Goal: Book appointment/travel/reservation

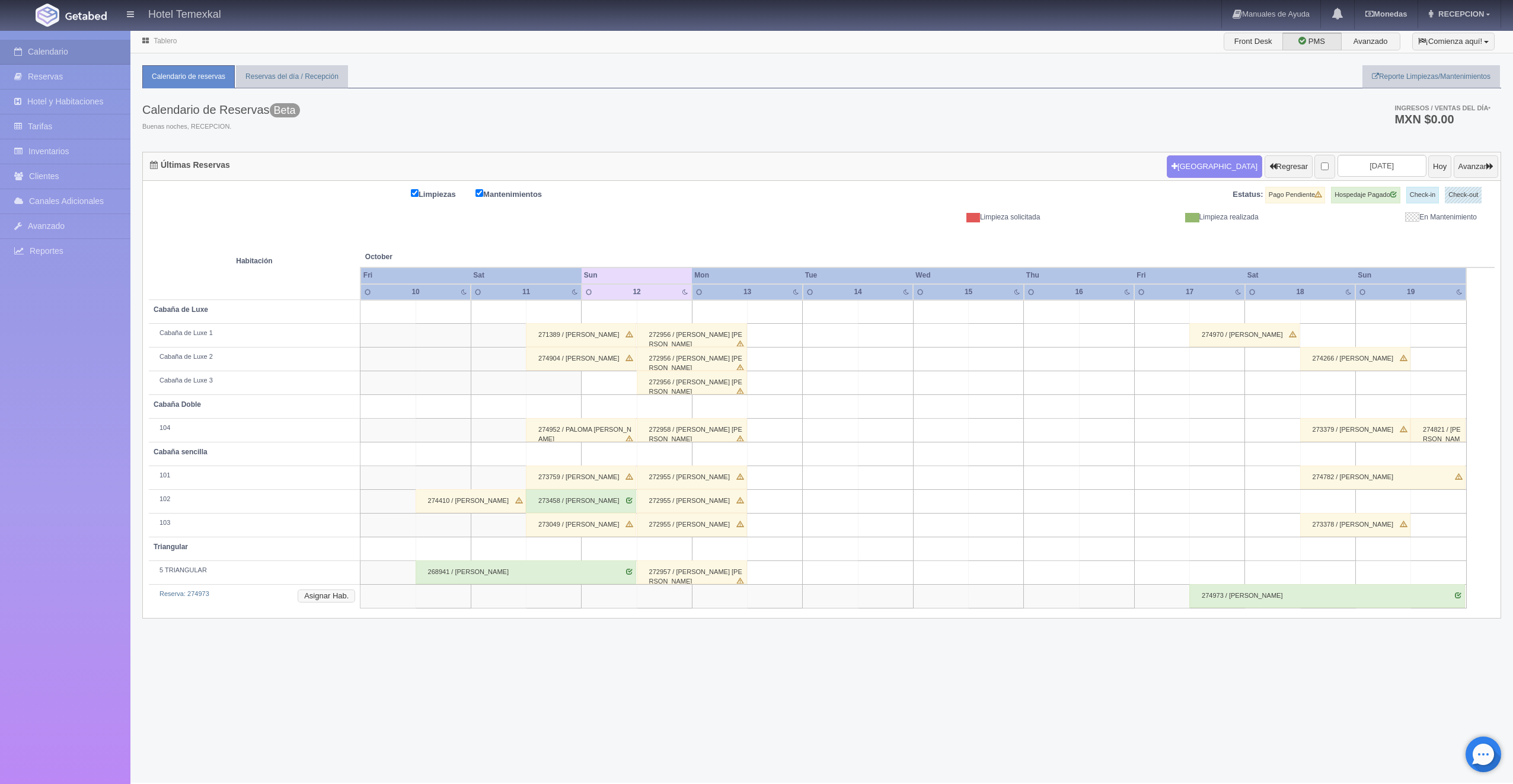
click at [341, 590] on button "Asignar Hab." at bounding box center [326, 596] width 57 height 13
click at [398, 619] on div at bounding box center [407, 619] width 24 height 18
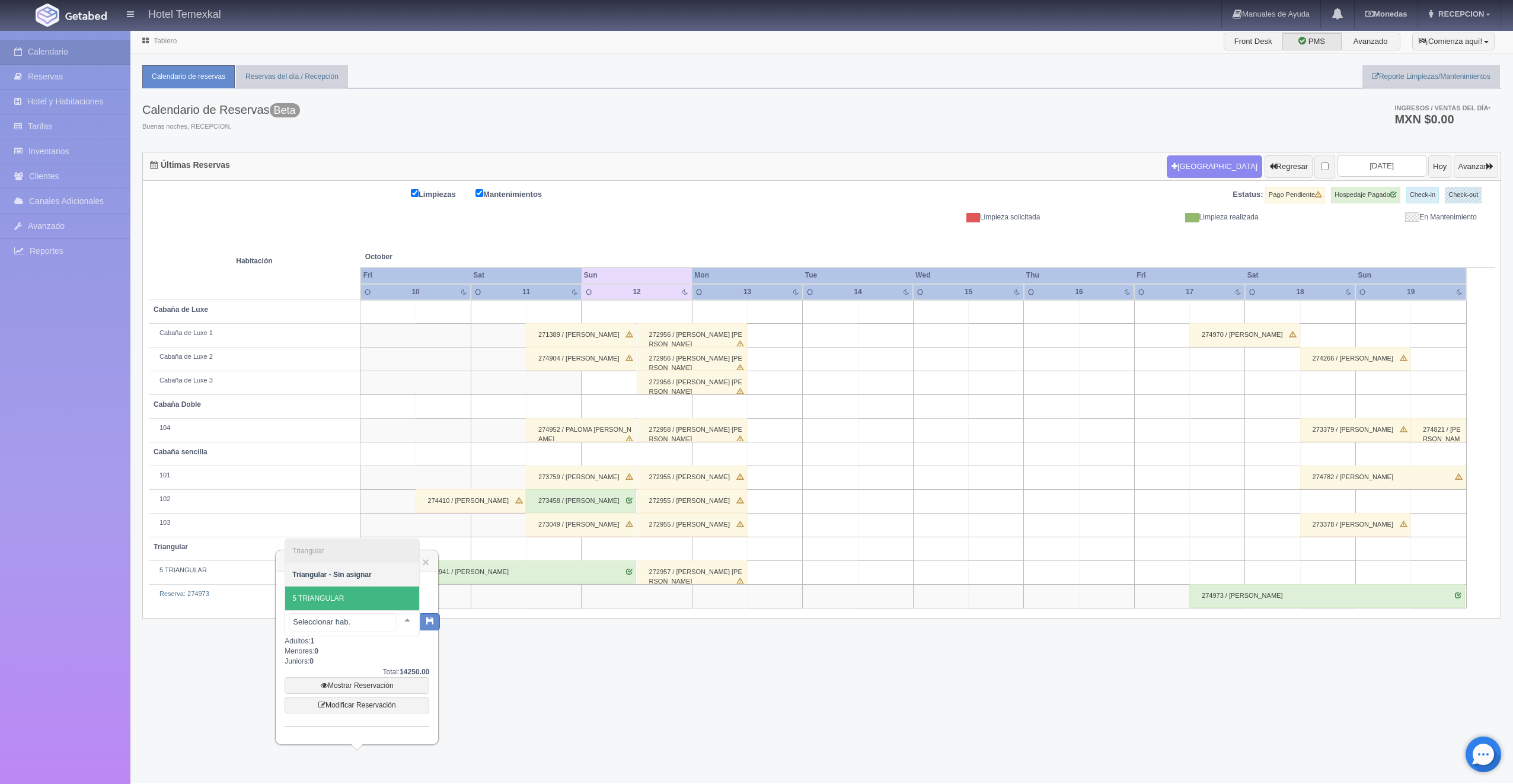
click at [358, 602] on span "5 TRIANGULAR" at bounding box center [352, 598] width 134 height 24
click at [426, 626] on button "button" at bounding box center [420, 621] width 20 height 18
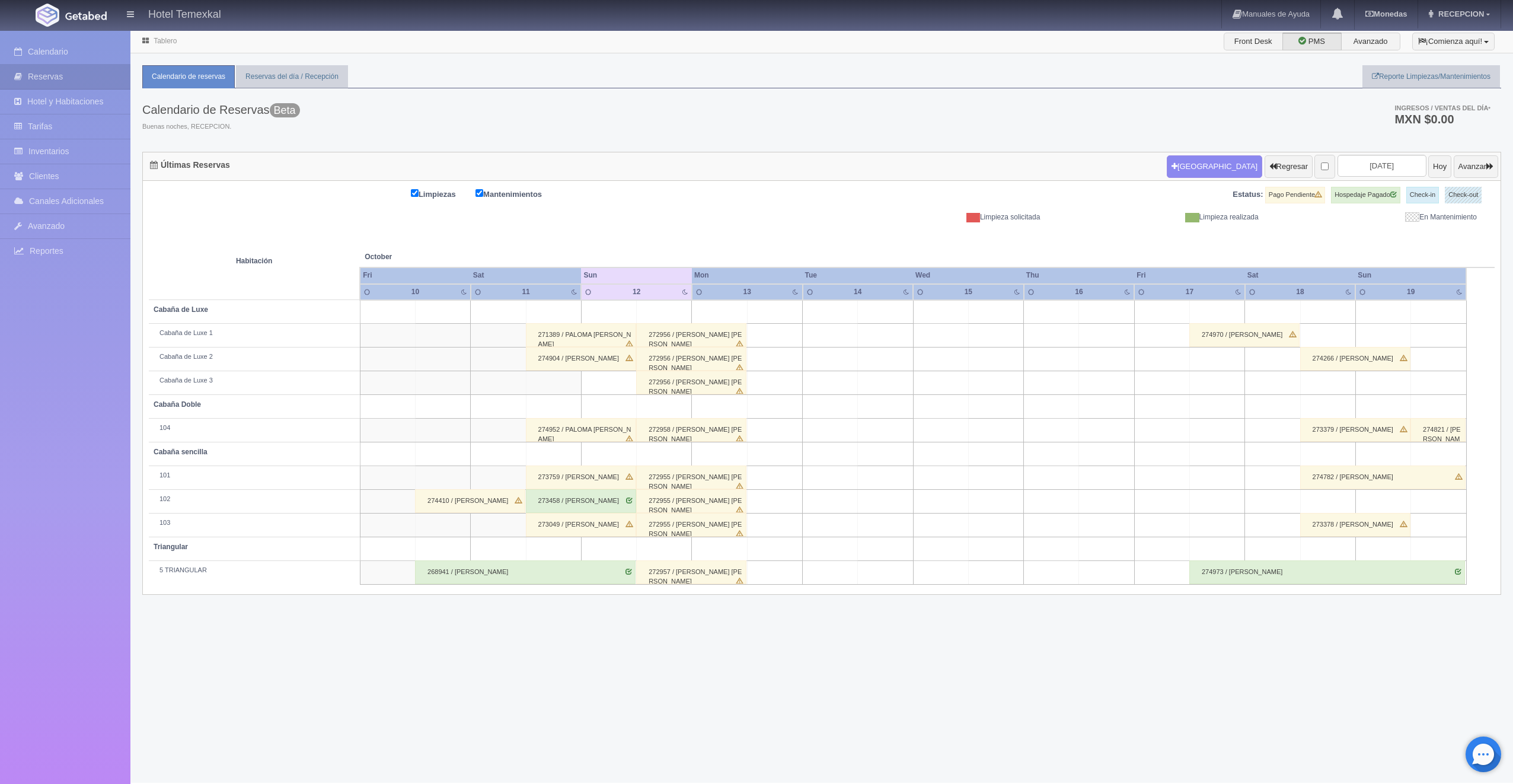
click at [1445, 378] on td at bounding box center [1439, 383] width 55 height 24
click at [1442, 410] on button "Nueva Reserva" at bounding box center [1441, 416] width 102 height 20
type input "[DATE]"
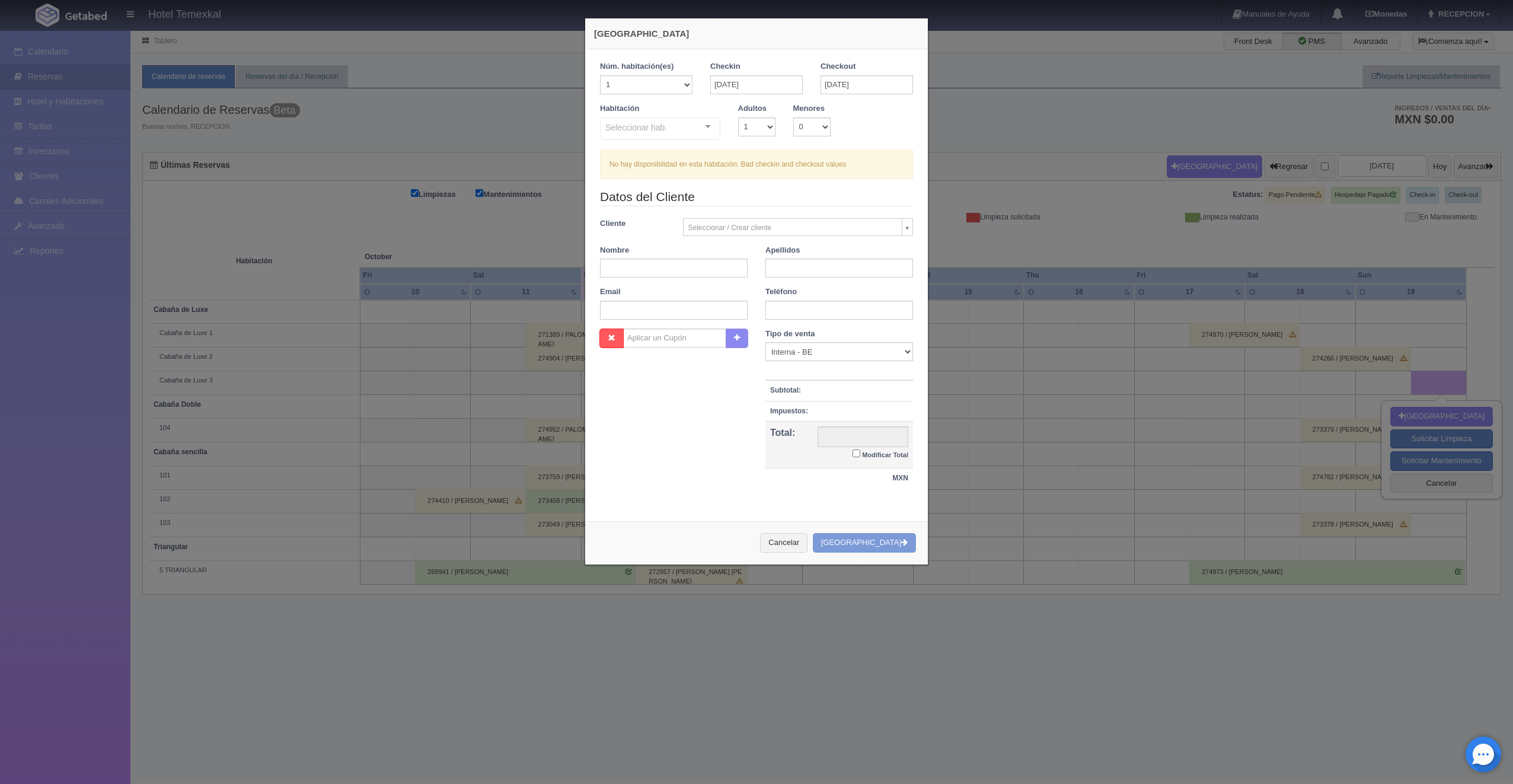
click at [699, 130] on div "Seleccionar hab. Cabaña sencilla Cabaña sencilla - Sin asignar 102 Triangular T…" at bounding box center [660, 129] width 120 height 24
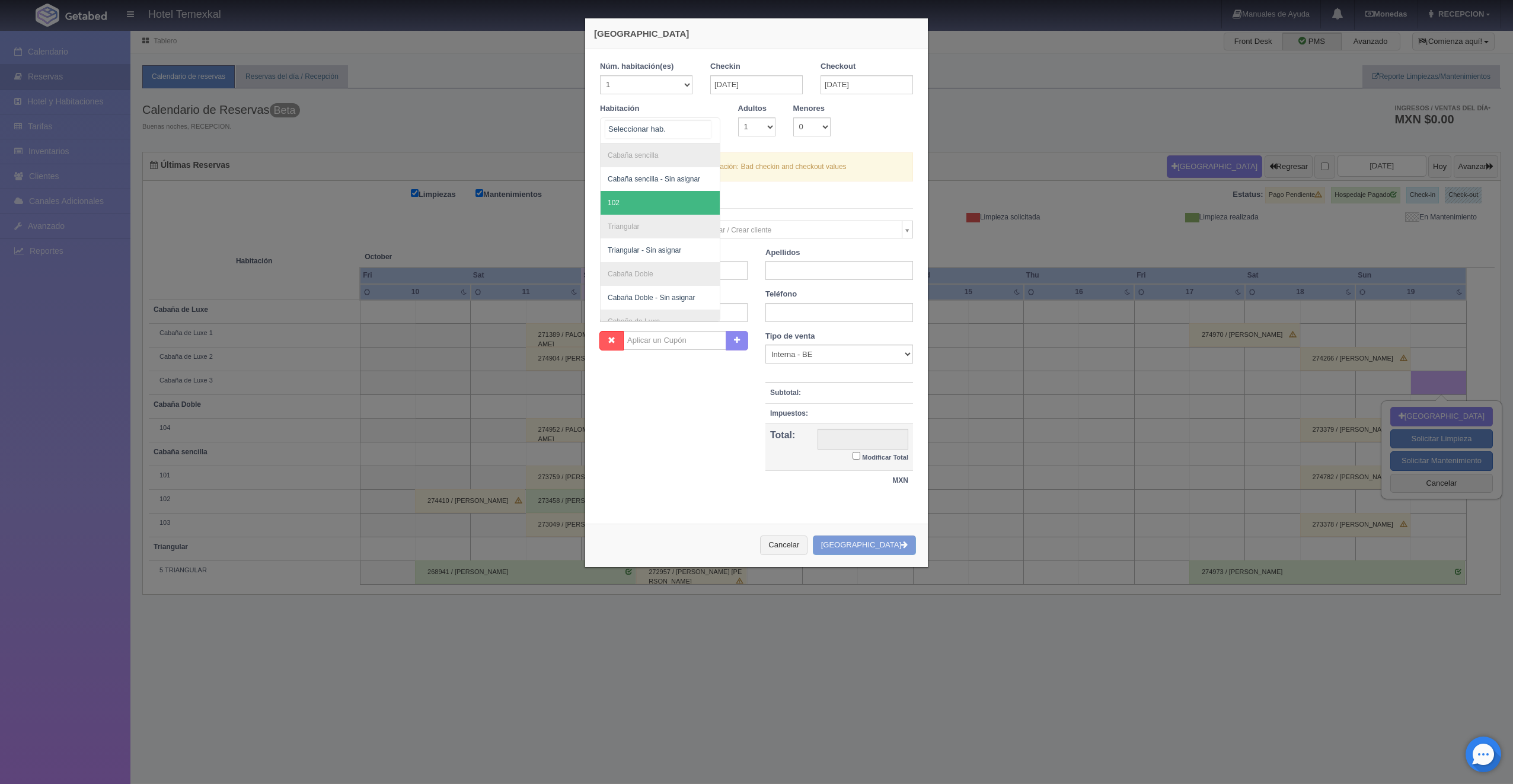
click at [660, 203] on span "102" at bounding box center [660, 202] width 119 height 24
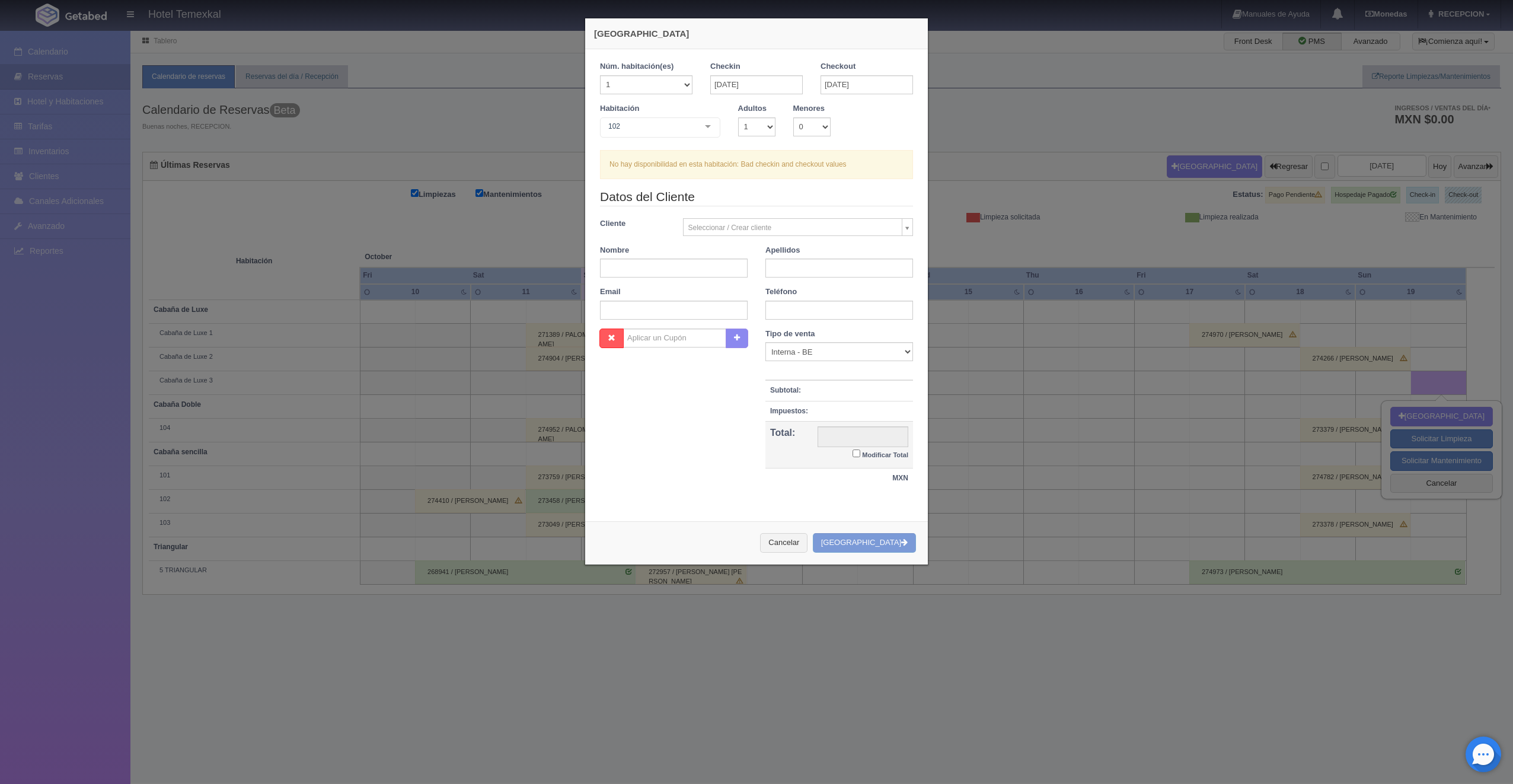
checkbox input "false"
click at [808, 540] on button "Cancelar" at bounding box center [783, 543] width 47 height 20
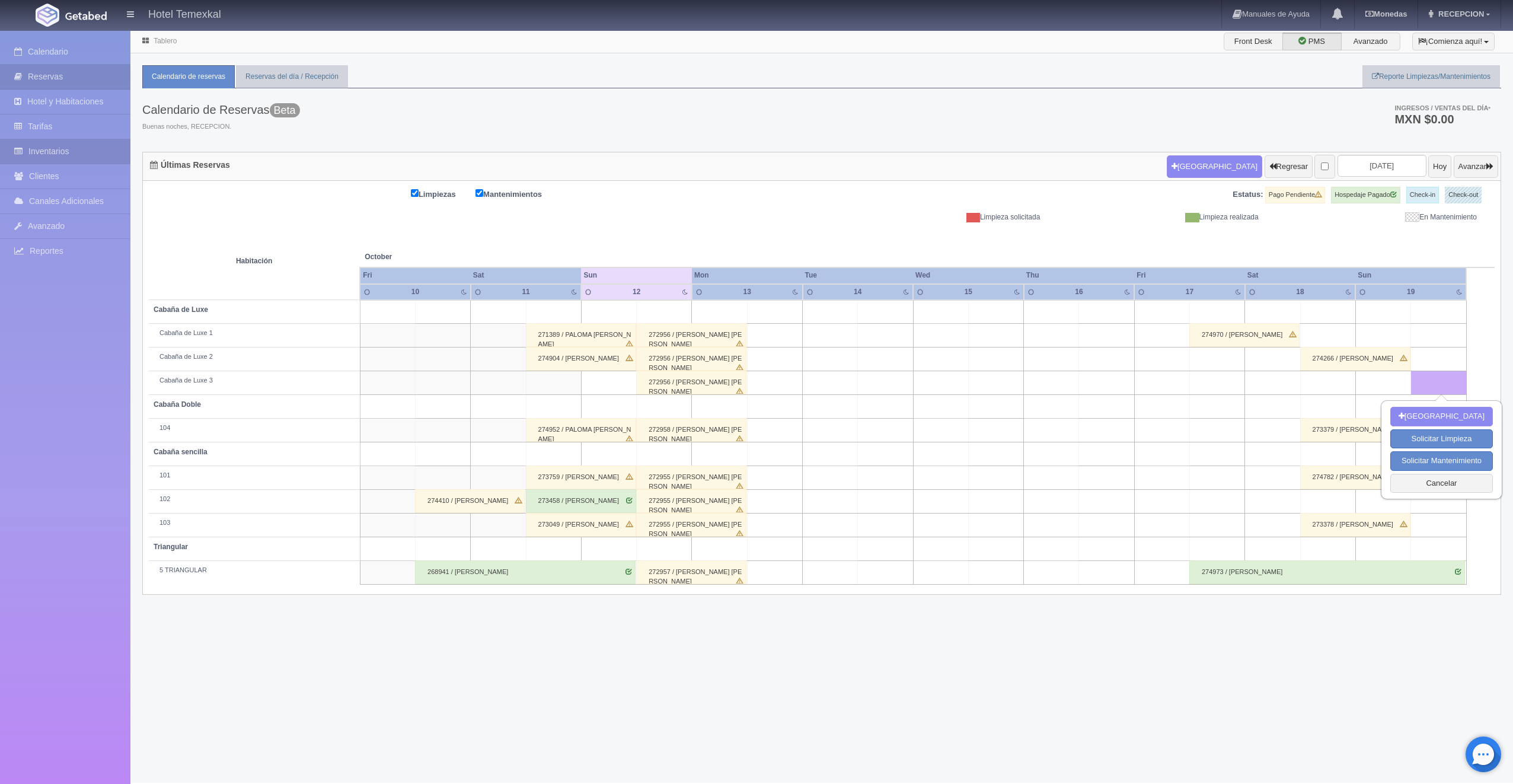
click at [54, 152] on link "Inventarios" at bounding box center [65, 151] width 130 height 24
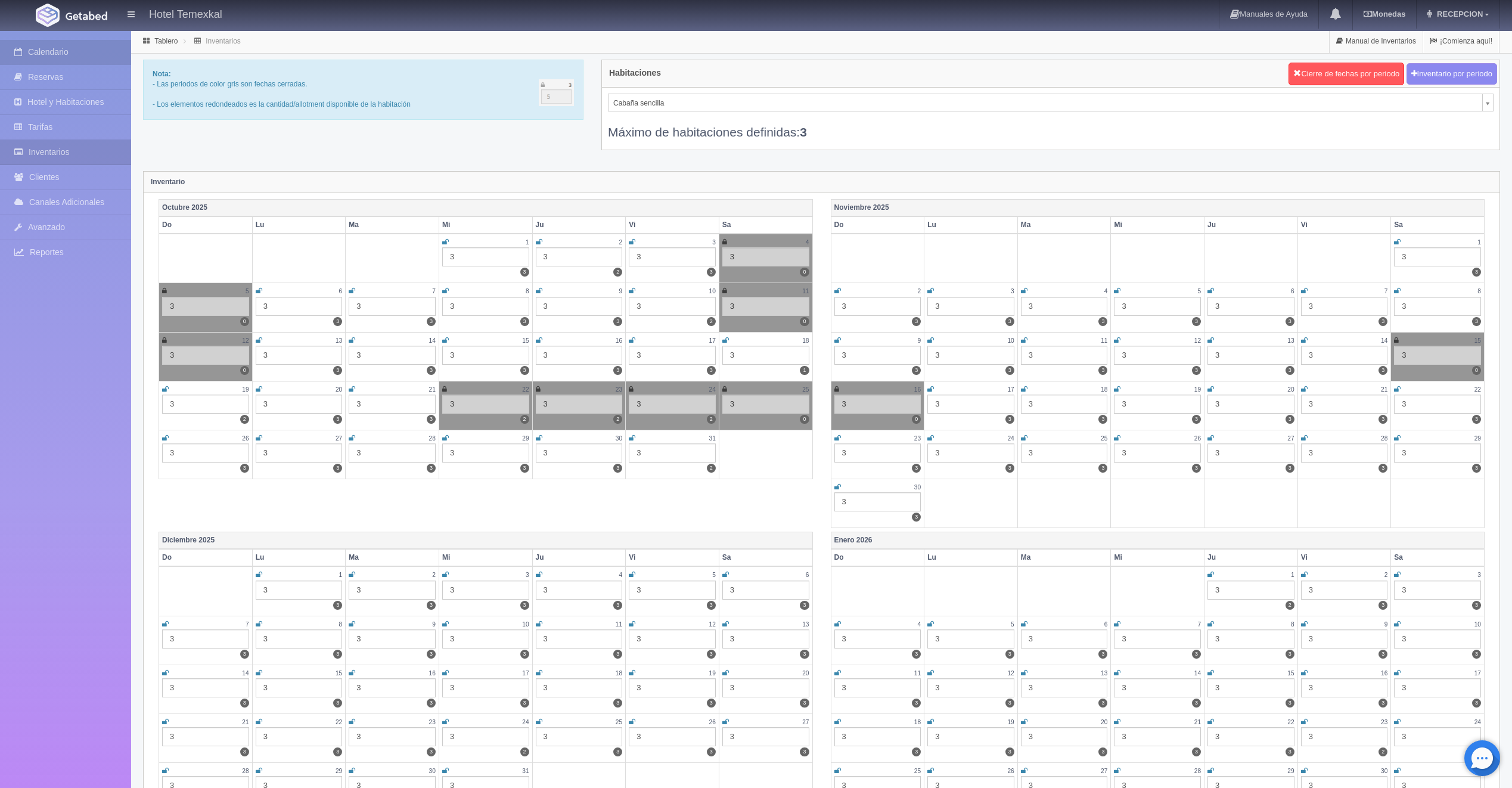
click at [67, 45] on link "Calendario" at bounding box center [65, 52] width 131 height 24
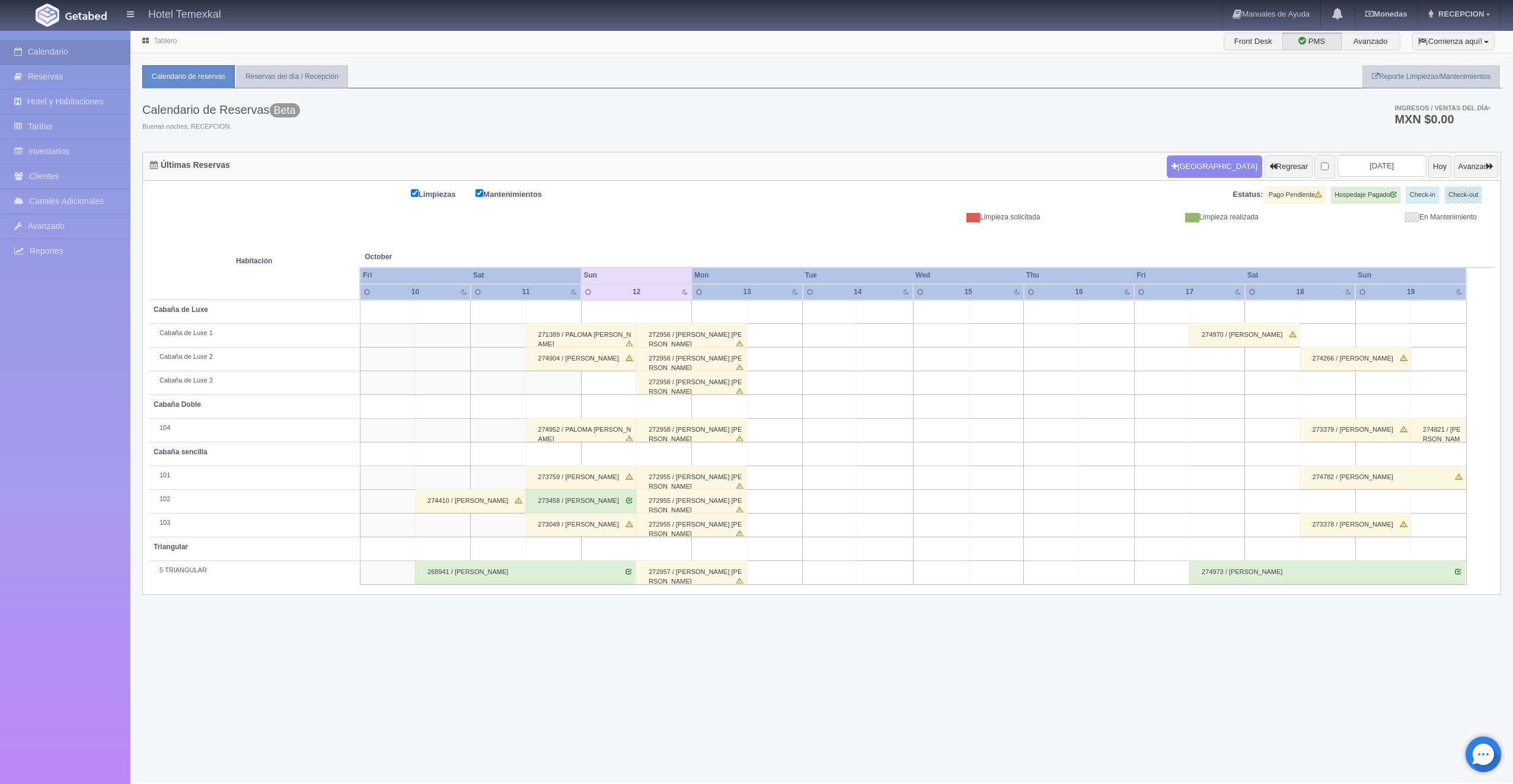
click at [1459, 152] on div "Nueva Reserva Regresar 2025-10-12 Hoy Avanzar" at bounding box center [1333, 166] width 337 height 31
click at [1457, 164] on button "Avanzar" at bounding box center [1476, 166] width 44 height 23
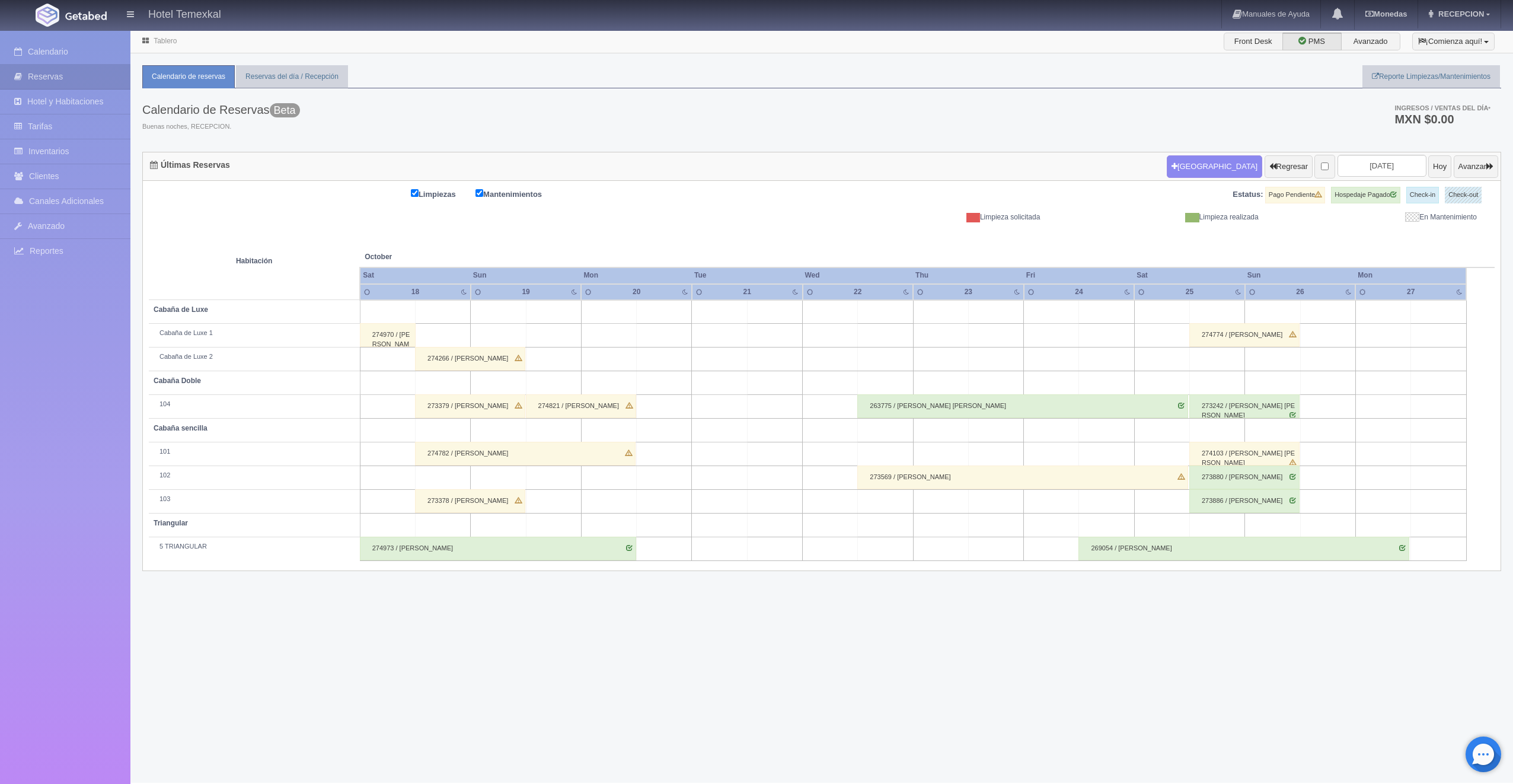
click at [561, 431] on td at bounding box center [553, 431] width 55 height 24
click at [562, 464] on button "Nueva Reserva" at bounding box center [556, 464] width 102 height 20
type input "[DATE]"
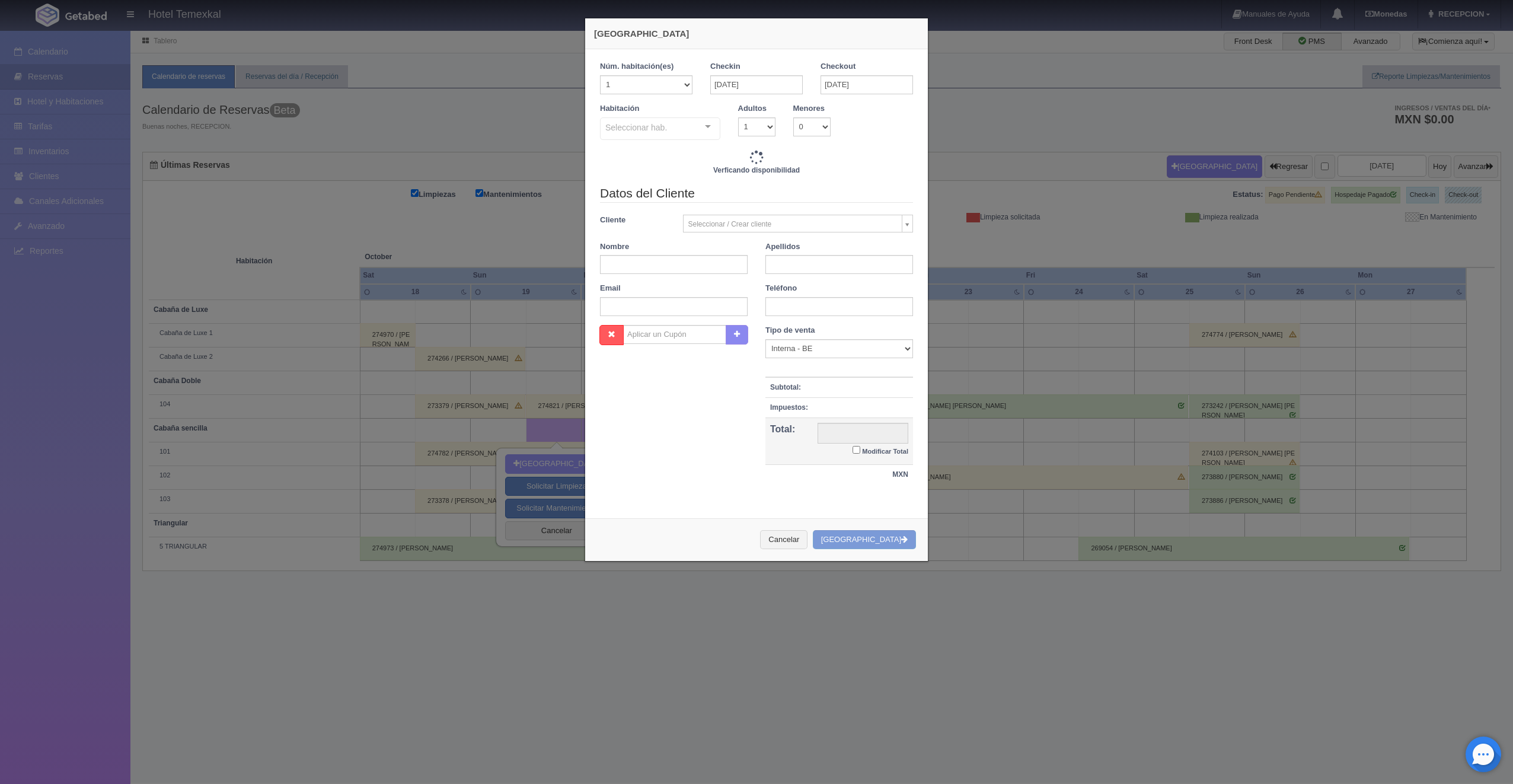
checkbox input "false"
type input "2550.00"
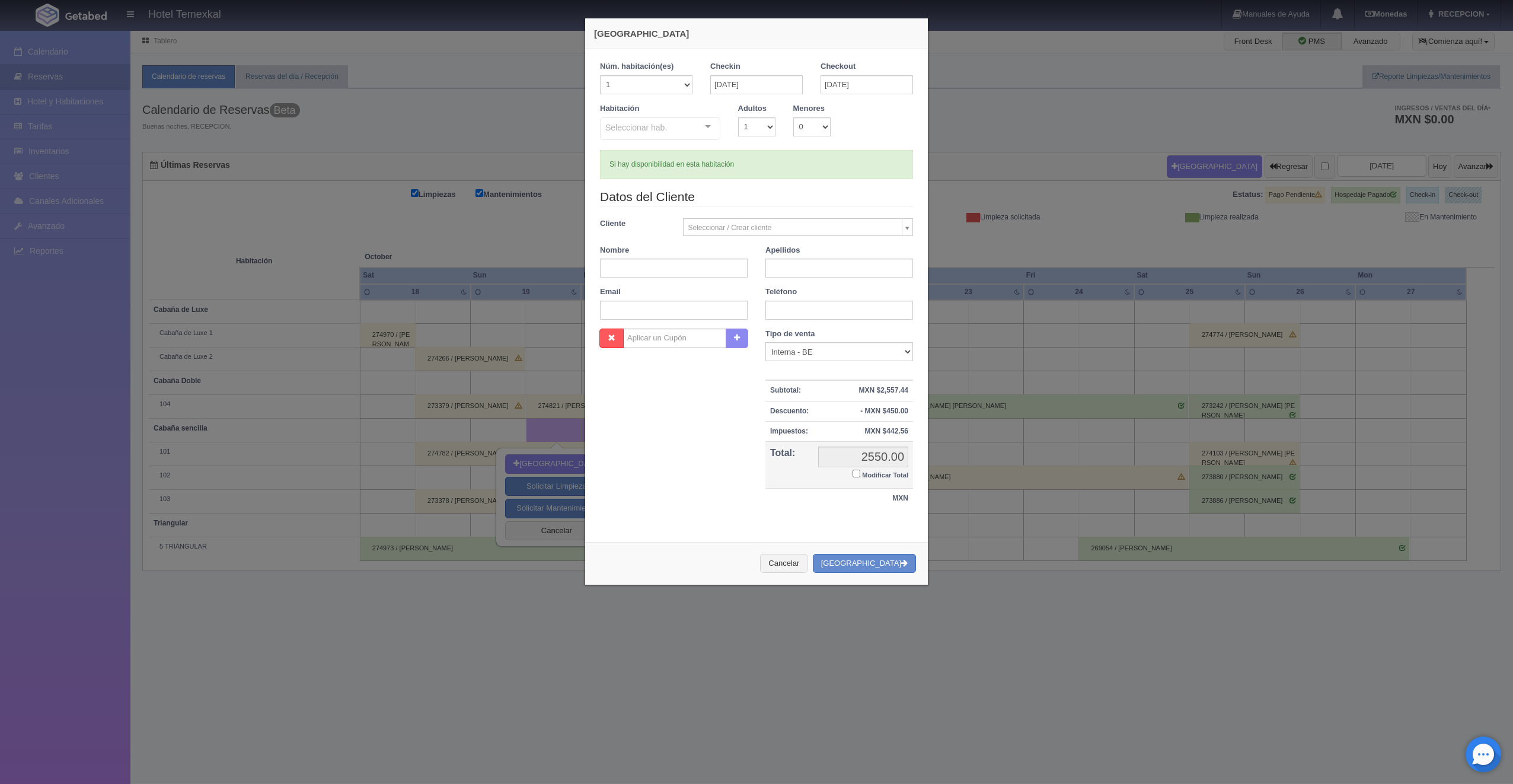
click at [702, 129] on div at bounding box center [708, 127] width 24 height 18
checkbox input "false"
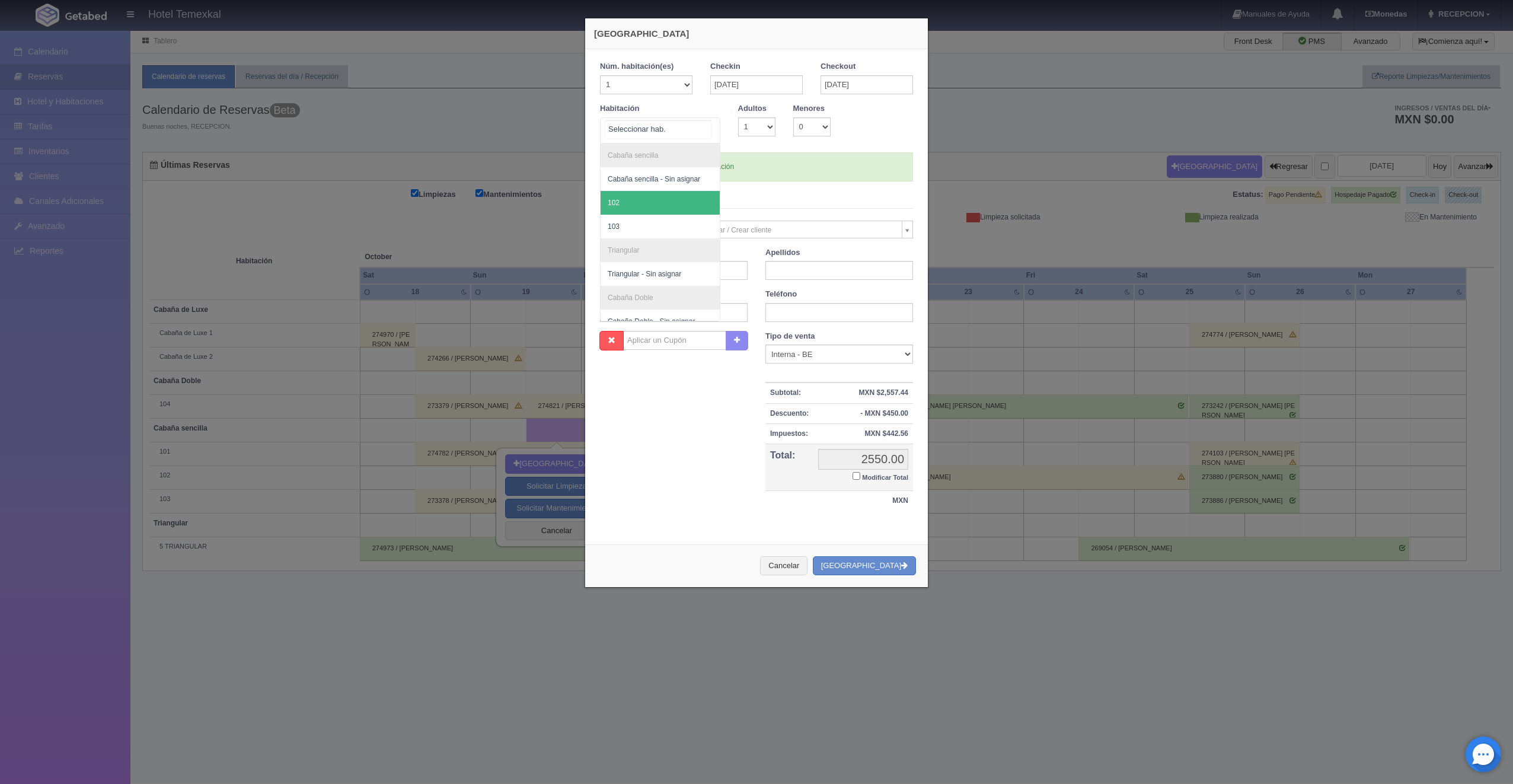
click at [665, 210] on span "102" at bounding box center [660, 202] width 119 height 24
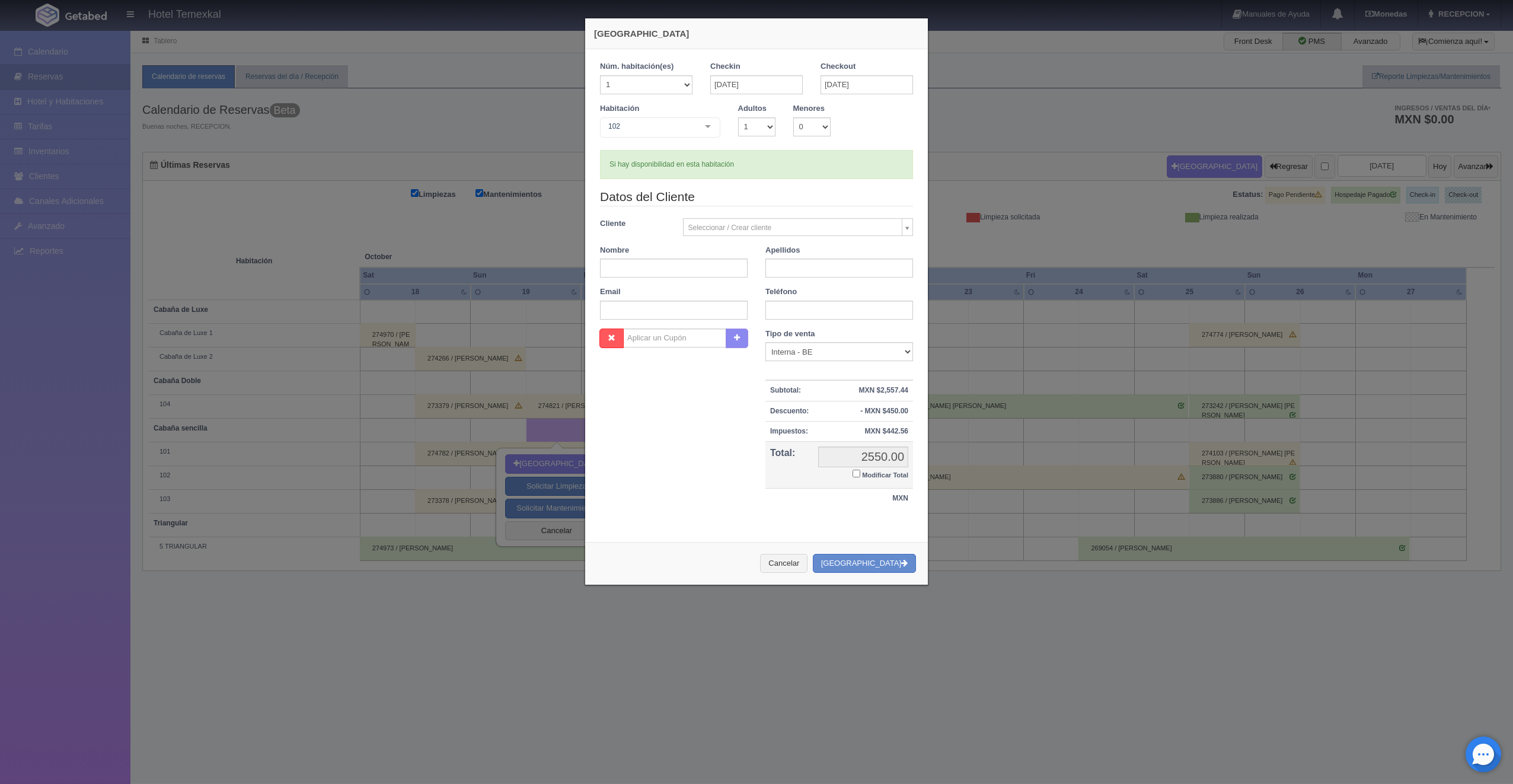
checkbox input "false"
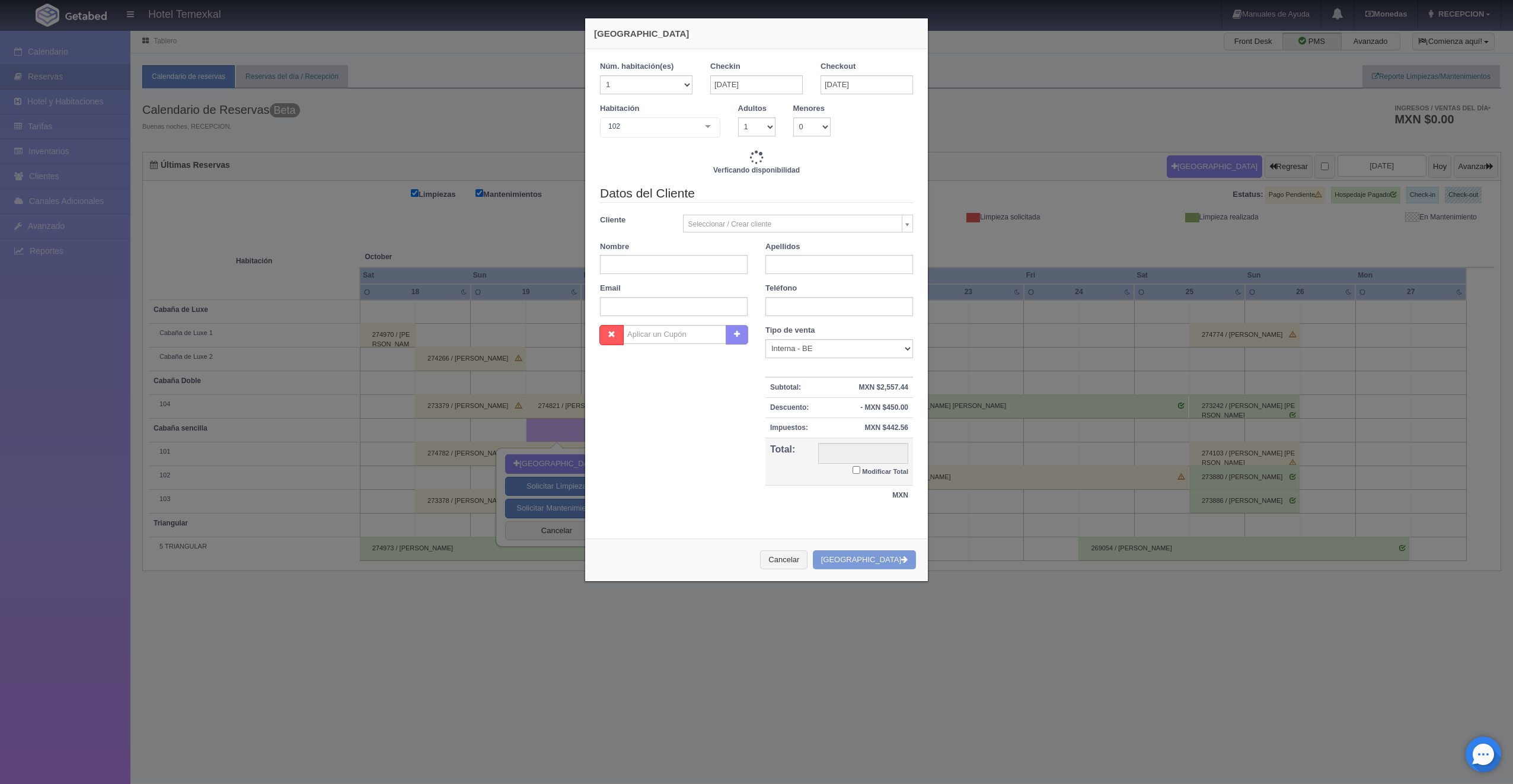
type input "2550.00"
checkbox input "false"
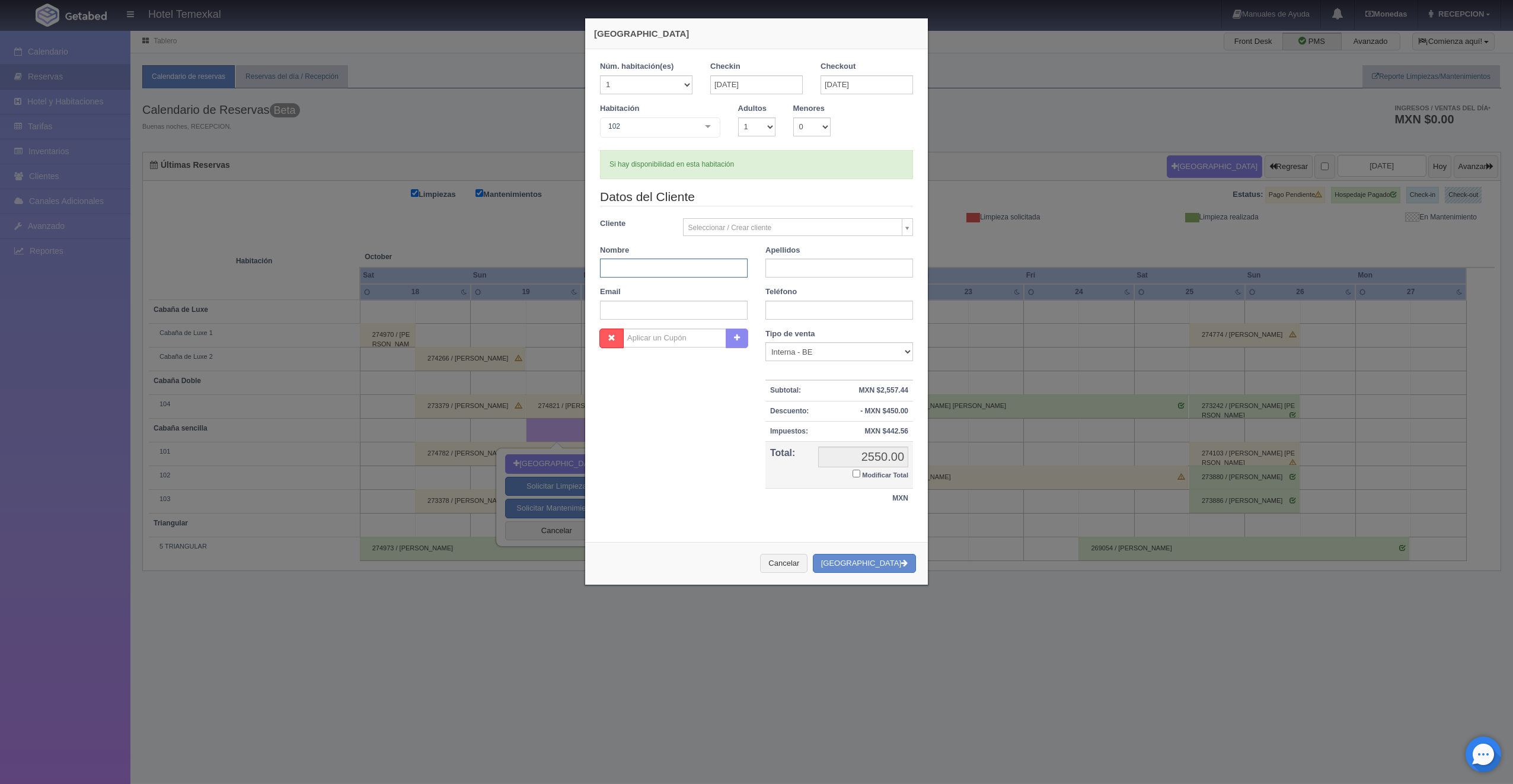
click at [671, 267] on input "text" at bounding box center [674, 268] width 148 height 19
type input "MANUEL"
click at [875, 269] on input "text" at bounding box center [839, 268] width 148 height 19
type input "MORENO"
click at [694, 443] on div "Nombre Cupón : Descuentos : Tipo de venta Correo Electronico Interna - BE Llama…" at bounding box center [756, 425] width 331 height 193
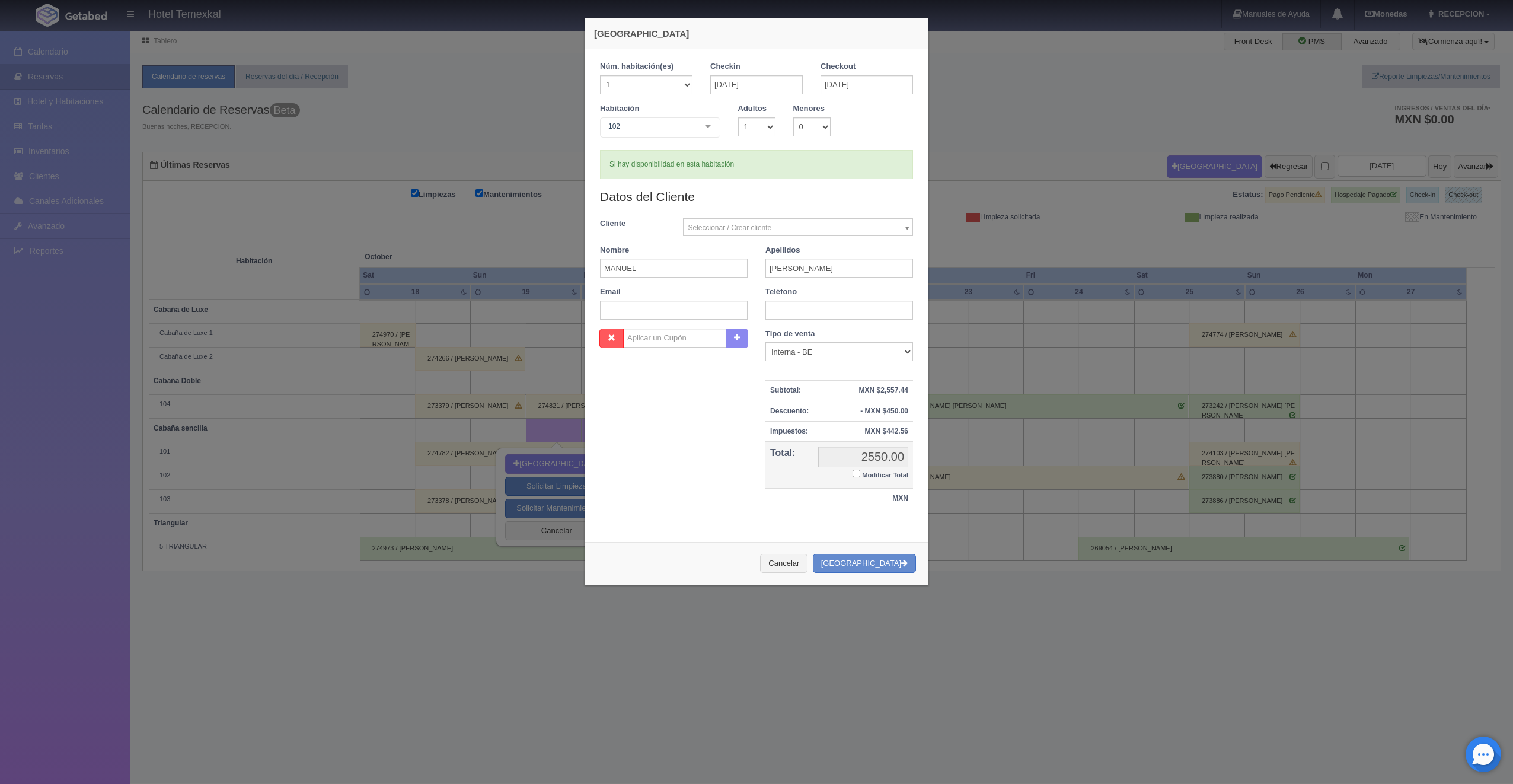
click at [853, 473] on input "Modificar Total" at bounding box center [856, 473] width 7 height 7
checkbox input "true"
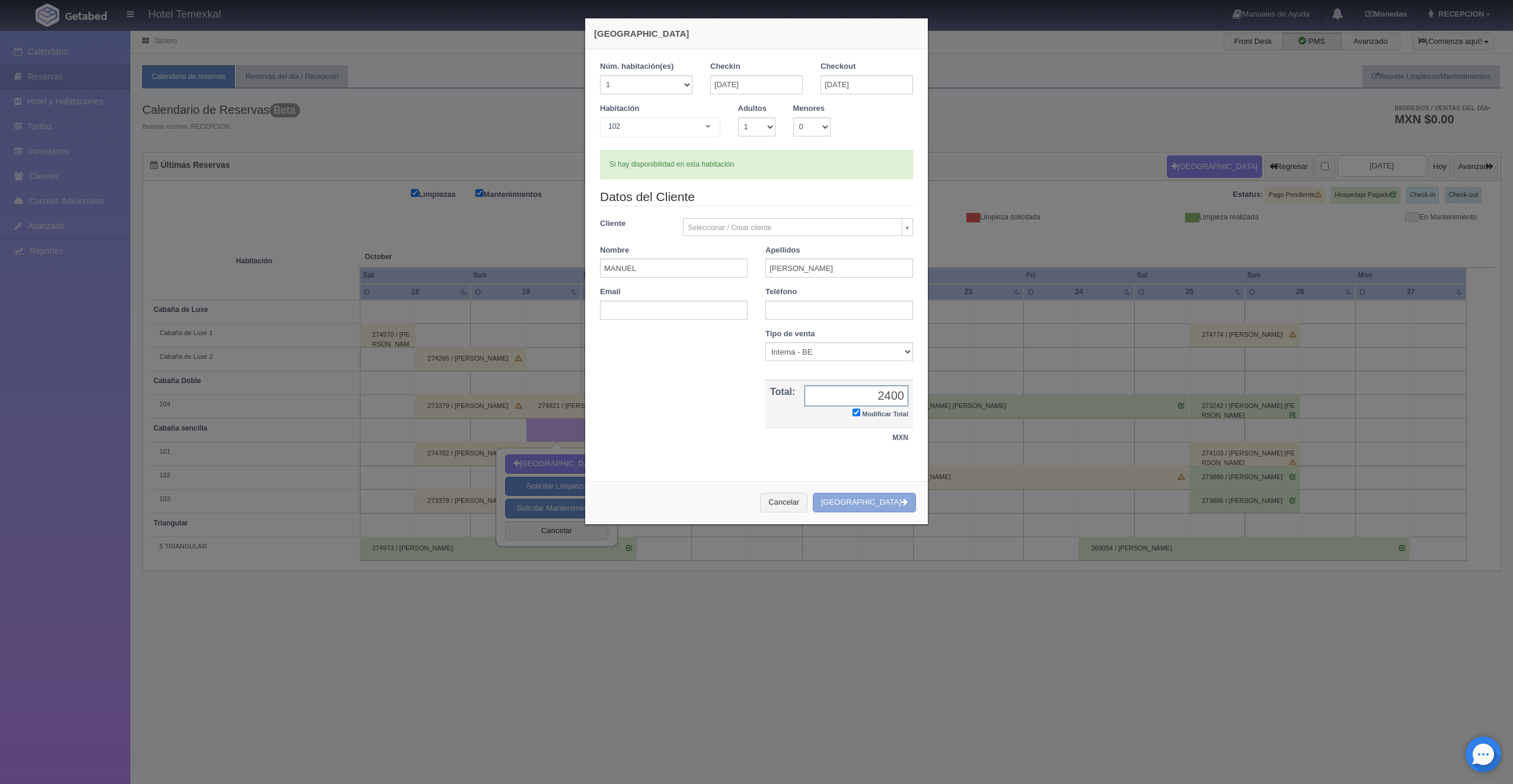
type input "2400"
click at [890, 499] on button "[GEOGRAPHIC_DATA]" at bounding box center [864, 502] width 103 height 20
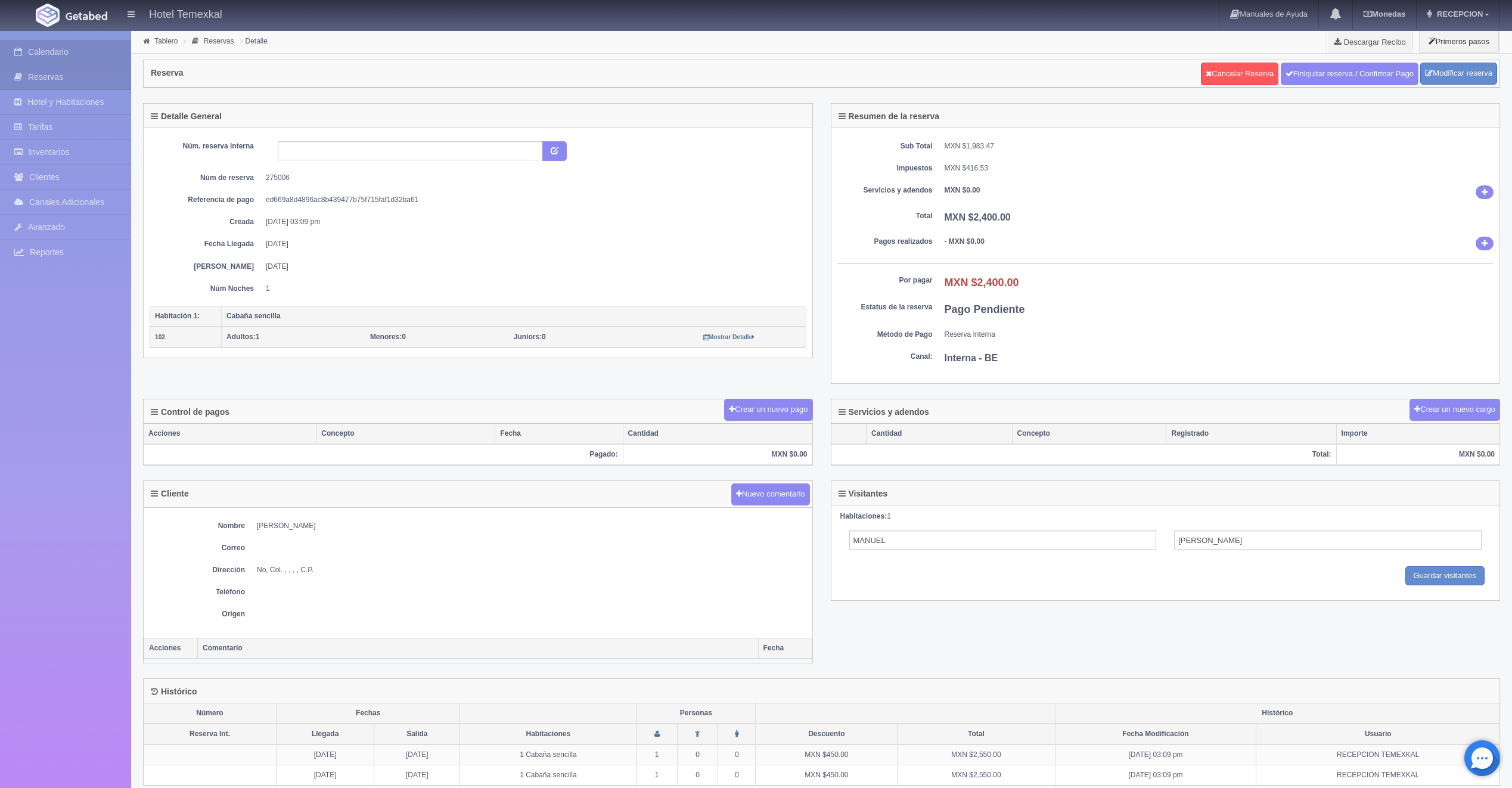
click at [36, 53] on link "Calendario" at bounding box center [65, 52] width 131 height 24
